Goal: Find specific page/section: Find specific page/section

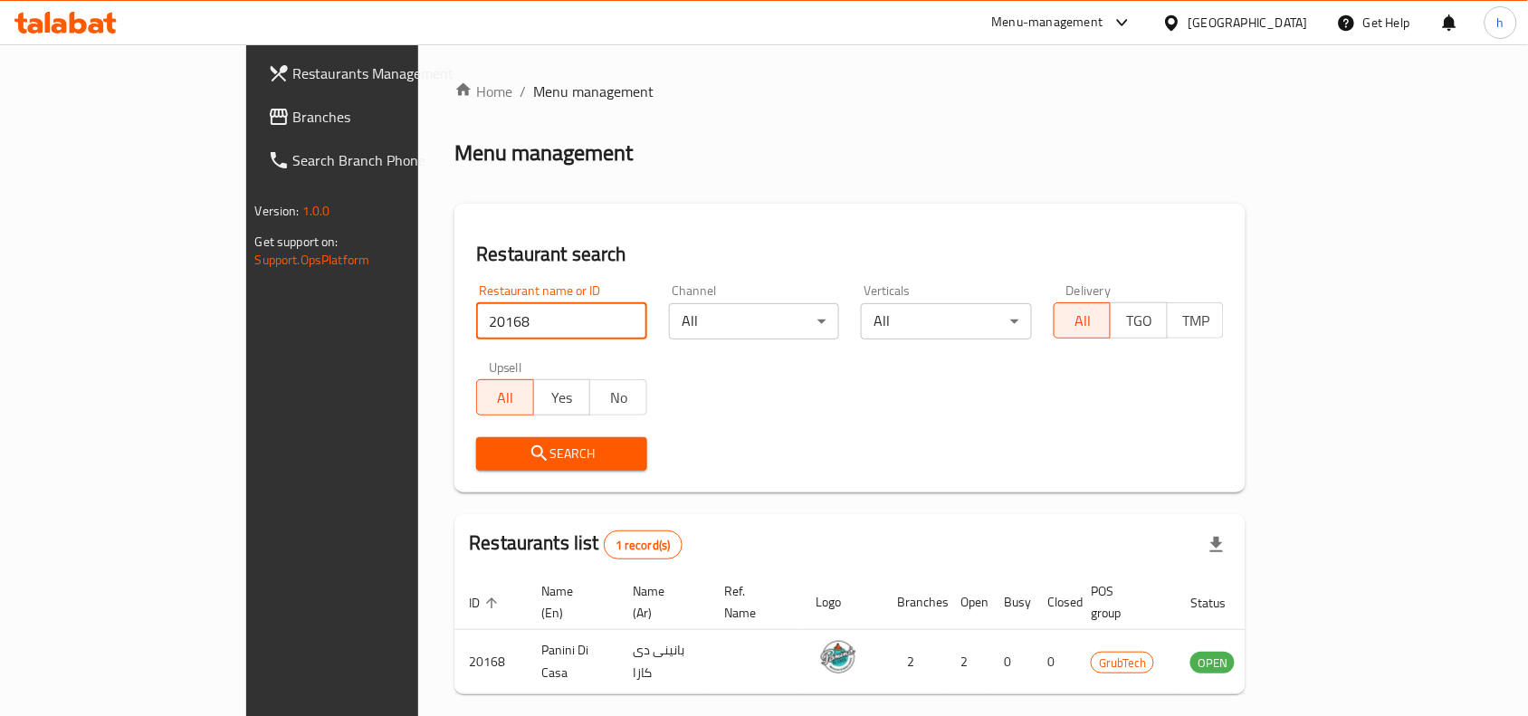
click at [476, 326] on input "20168" at bounding box center [561, 321] width 171 height 36
type input "2"
click button "Search" at bounding box center [561, 453] width 171 height 33
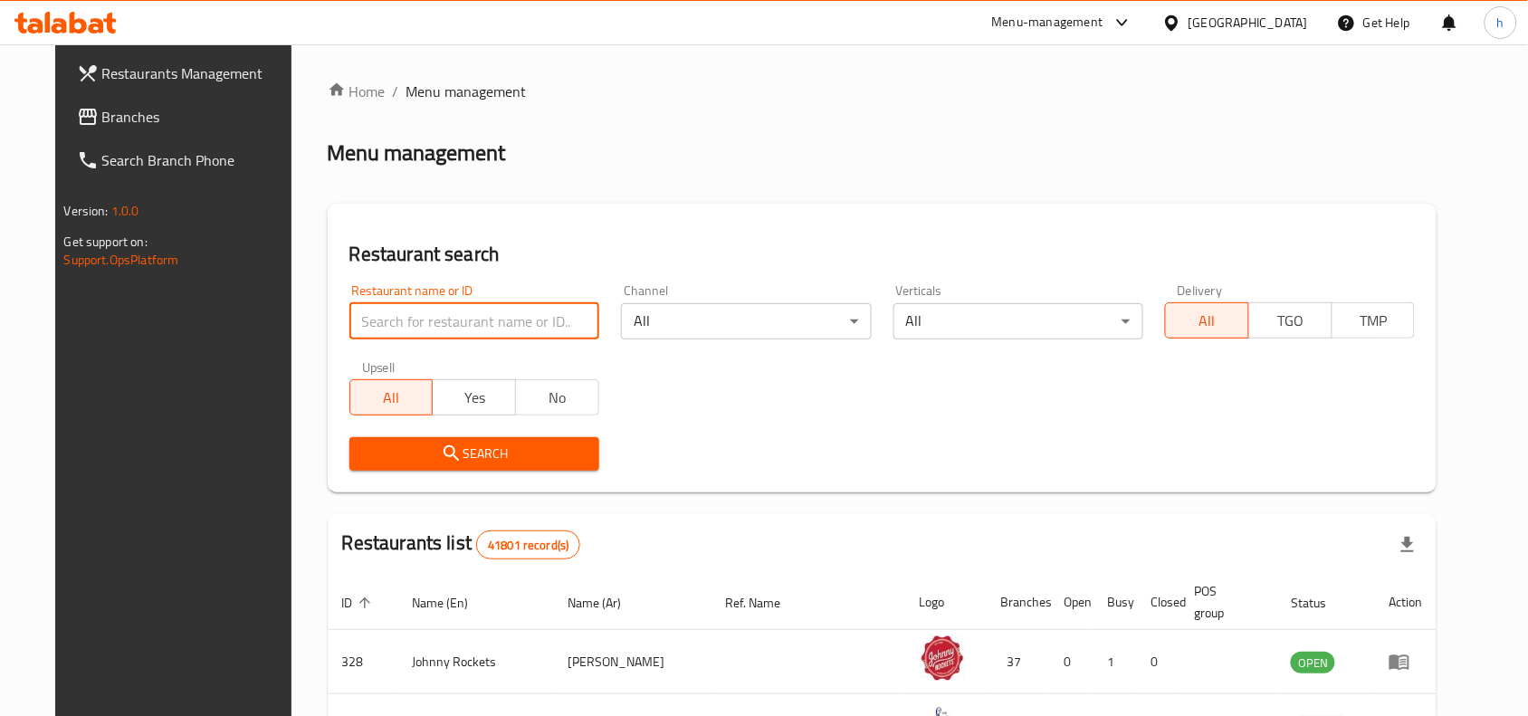
click at [106, 118] on span "Branches" at bounding box center [199, 117] width 194 height 22
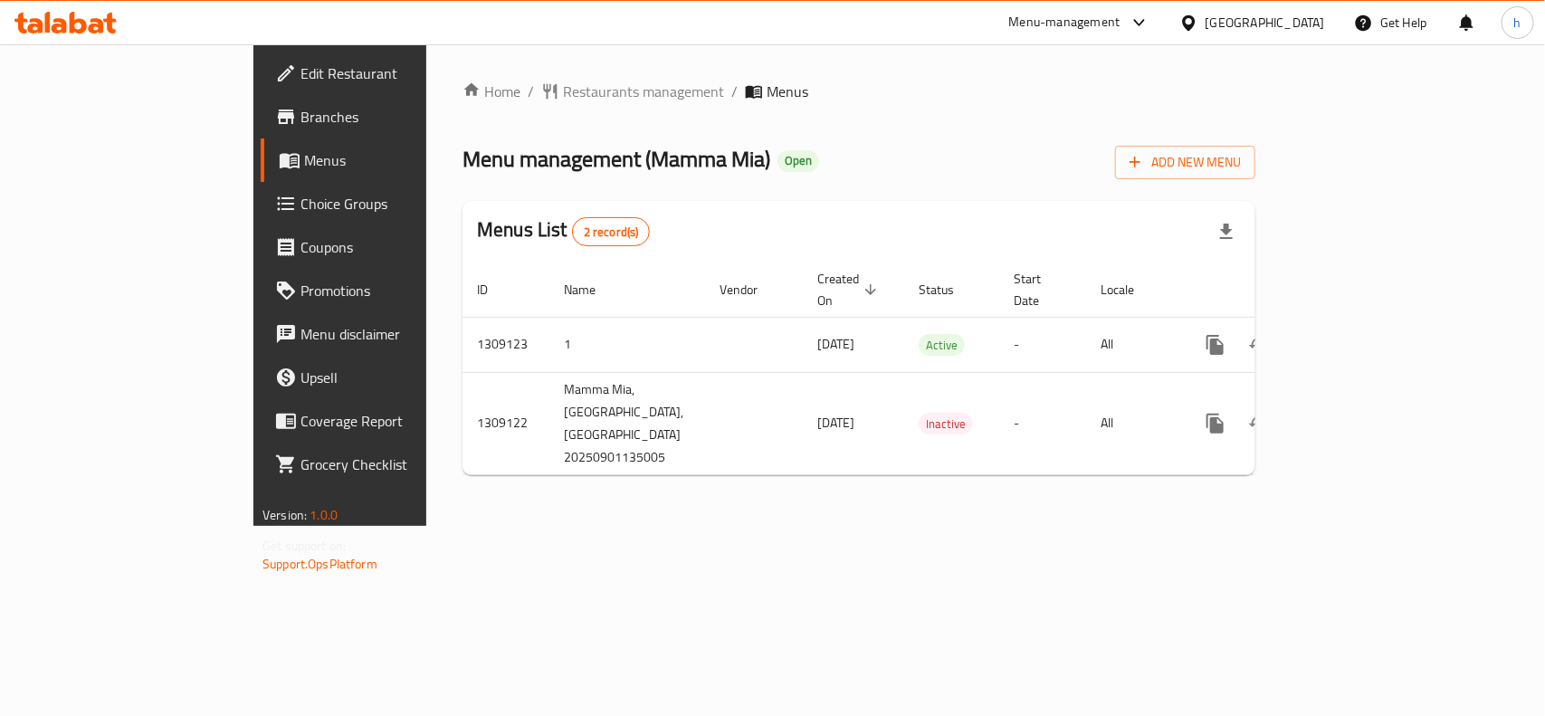
click at [774, 507] on div "Home / Restaurants management / Menus Menu management ( Mamma Mia ) Open Add Ne…" at bounding box center [858, 285] width 865 height 482
click at [563, 88] on span "Restaurants management" at bounding box center [643, 92] width 161 height 22
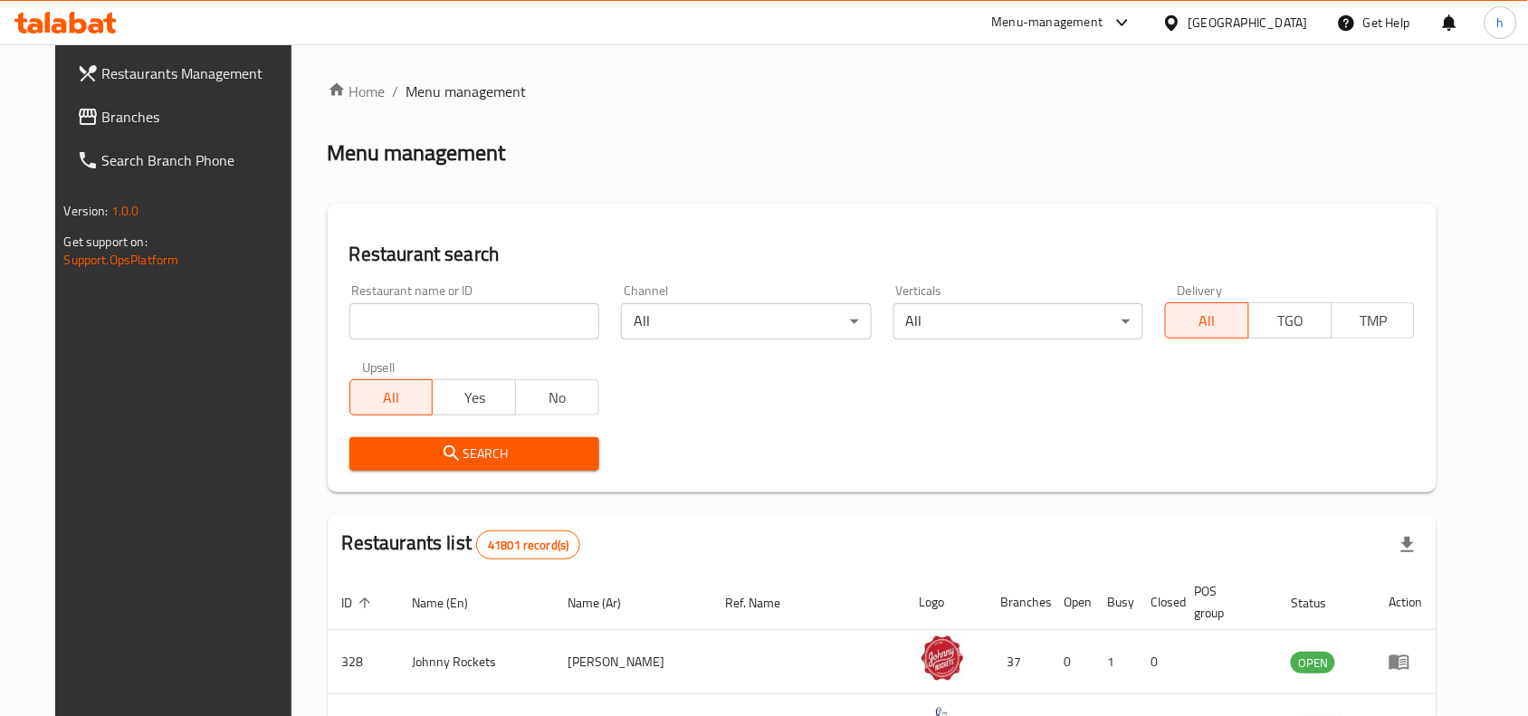
click at [156, 113] on span "Branches" at bounding box center [199, 117] width 194 height 22
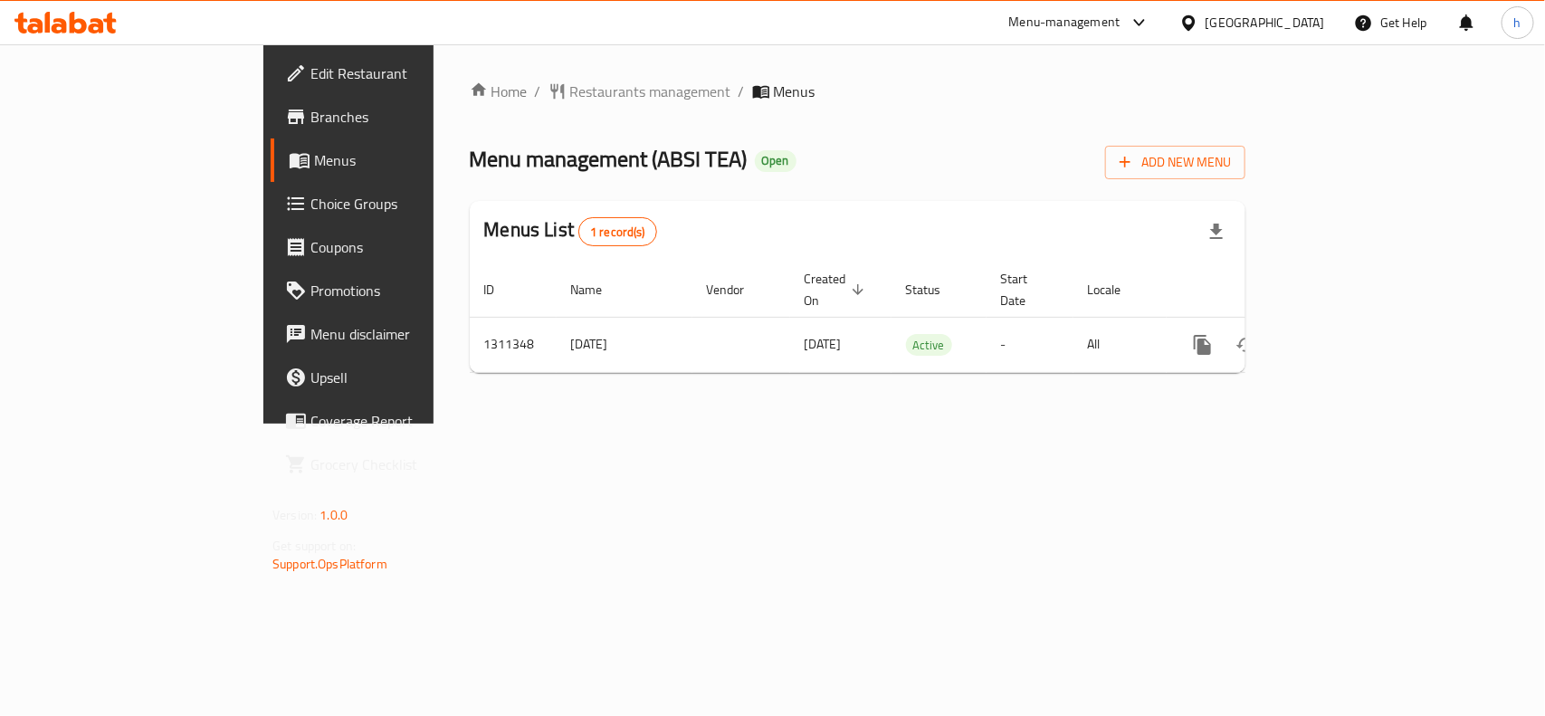
click at [576, 424] on div "Home / Restaurants management / Menus Menu management ( ABSI TEA ) Open Add New…" at bounding box center [858, 233] width 848 height 379
